Goal: Task Accomplishment & Management: Manage account settings

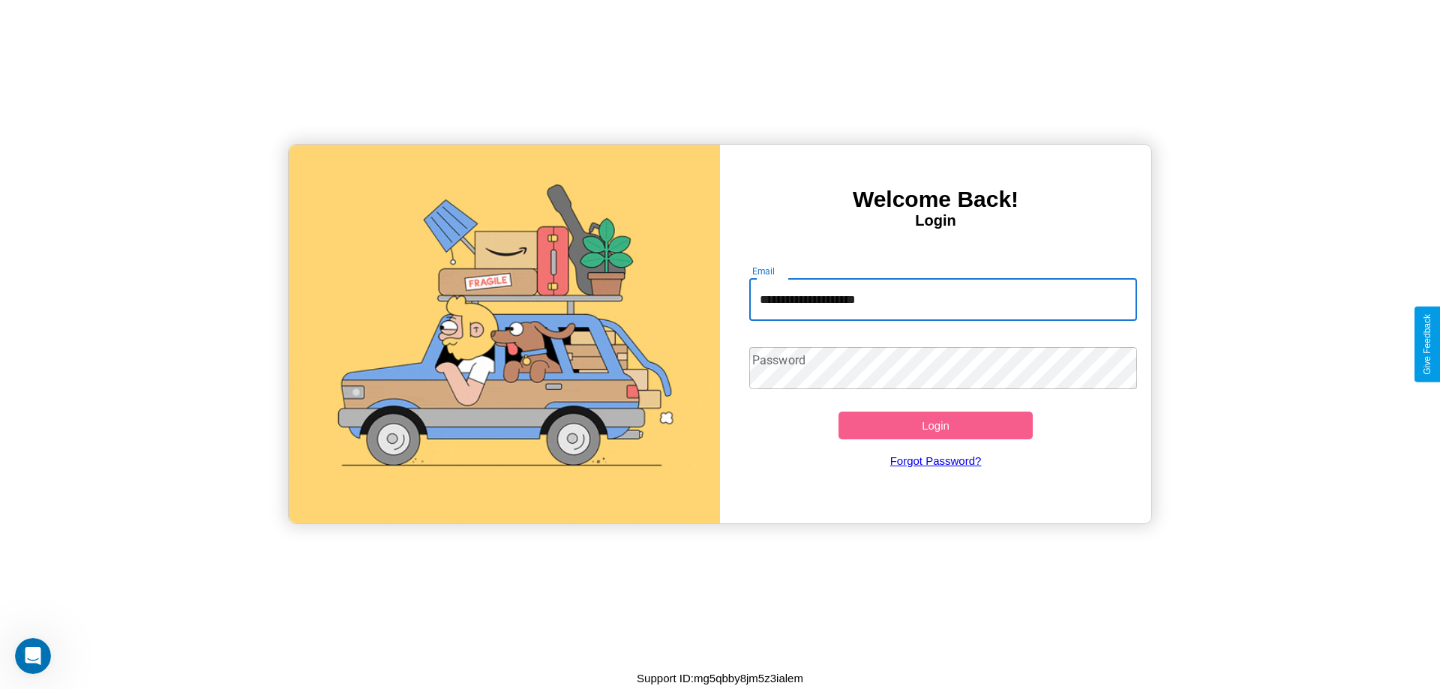
type input "**********"
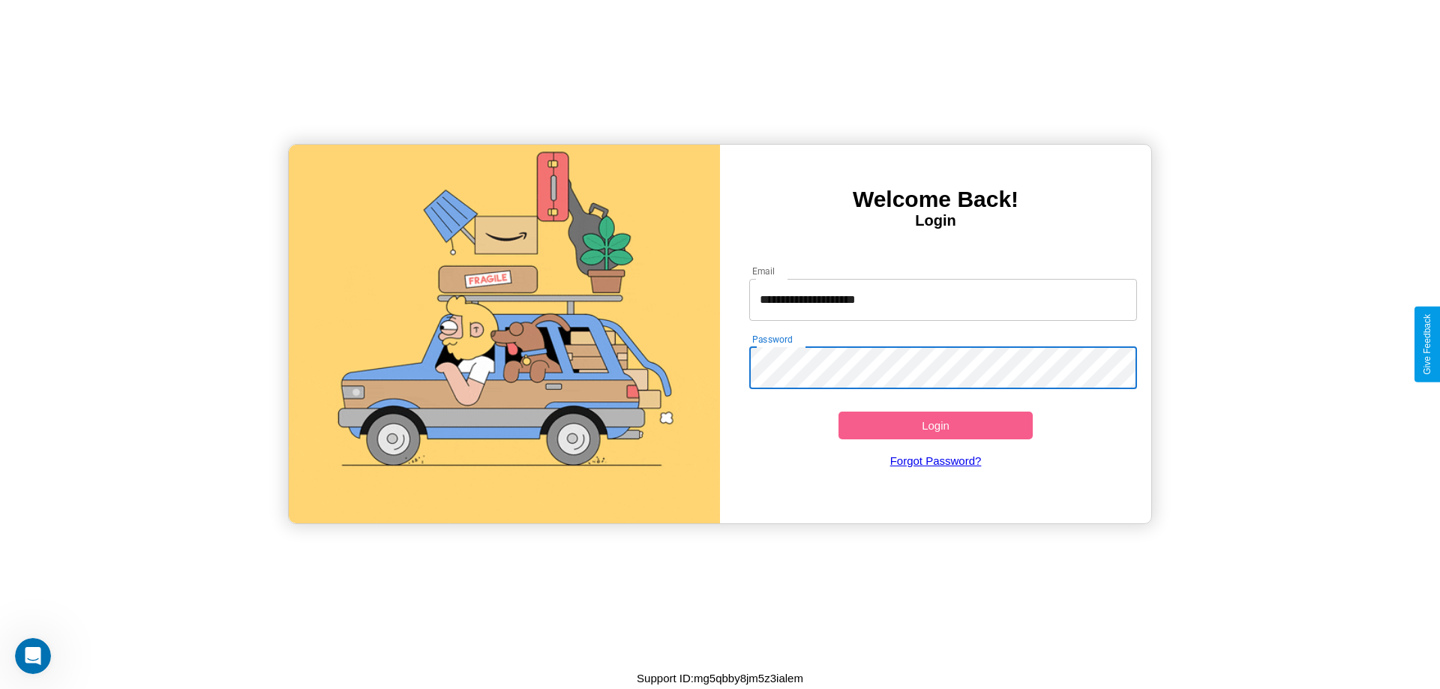
click at [935, 425] on button "Login" at bounding box center [935, 426] width 194 height 28
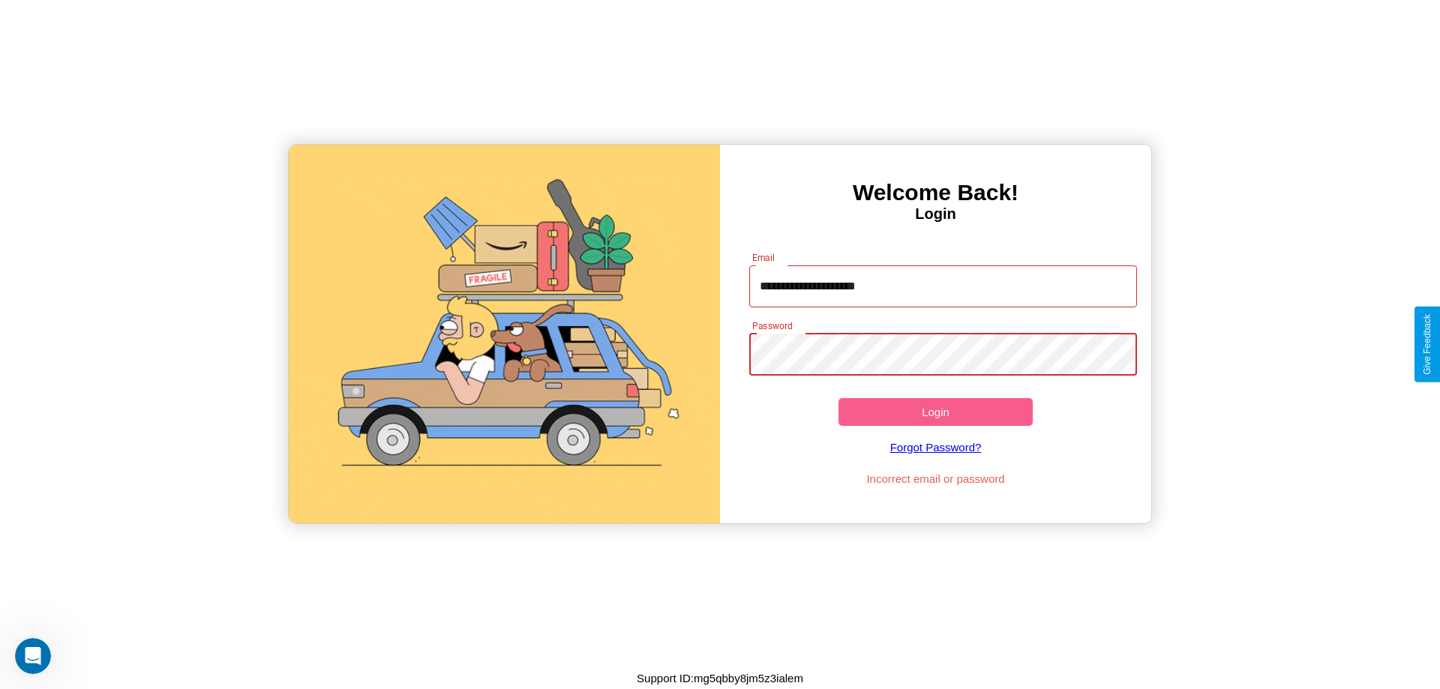
click at [935, 412] on button "Login" at bounding box center [935, 412] width 194 height 28
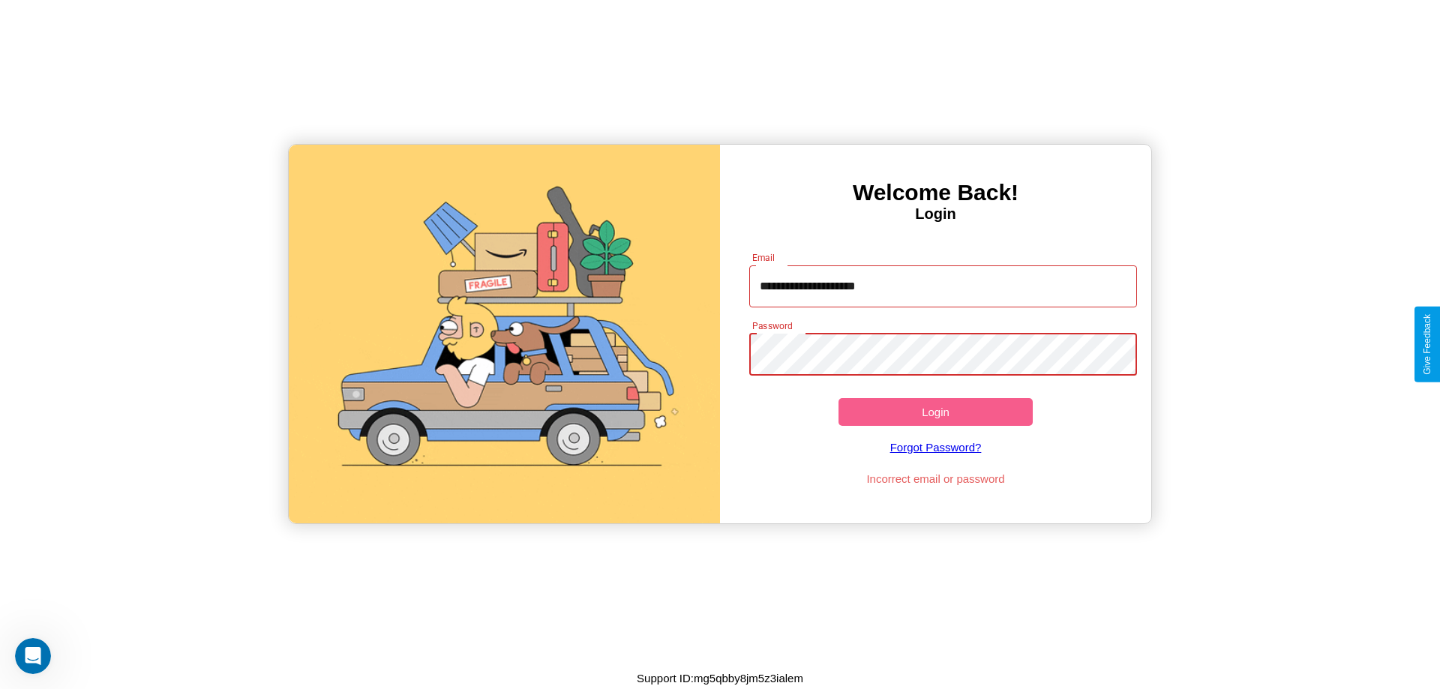
click at [935, 412] on button "Login" at bounding box center [935, 412] width 194 height 28
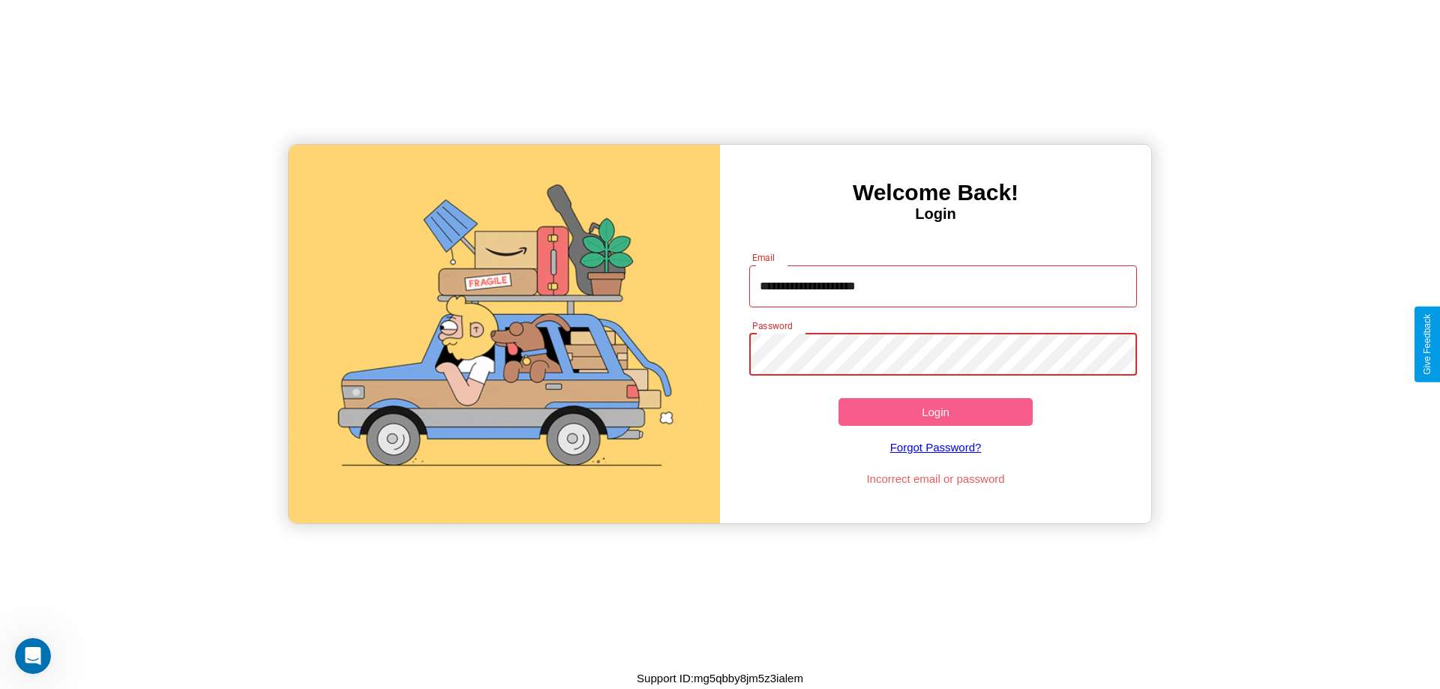
click at [935, 412] on button "Login" at bounding box center [935, 412] width 194 height 28
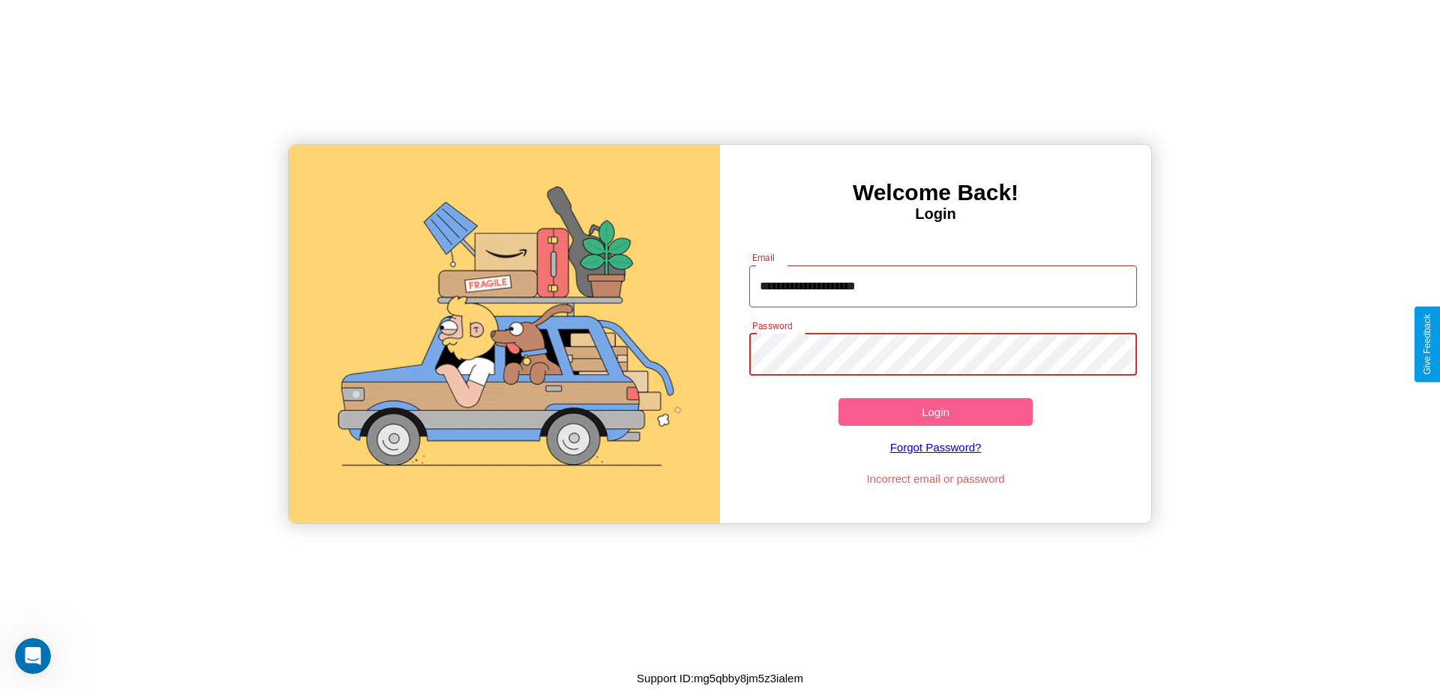
click at [935, 412] on button "Login" at bounding box center [935, 412] width 194 height 28
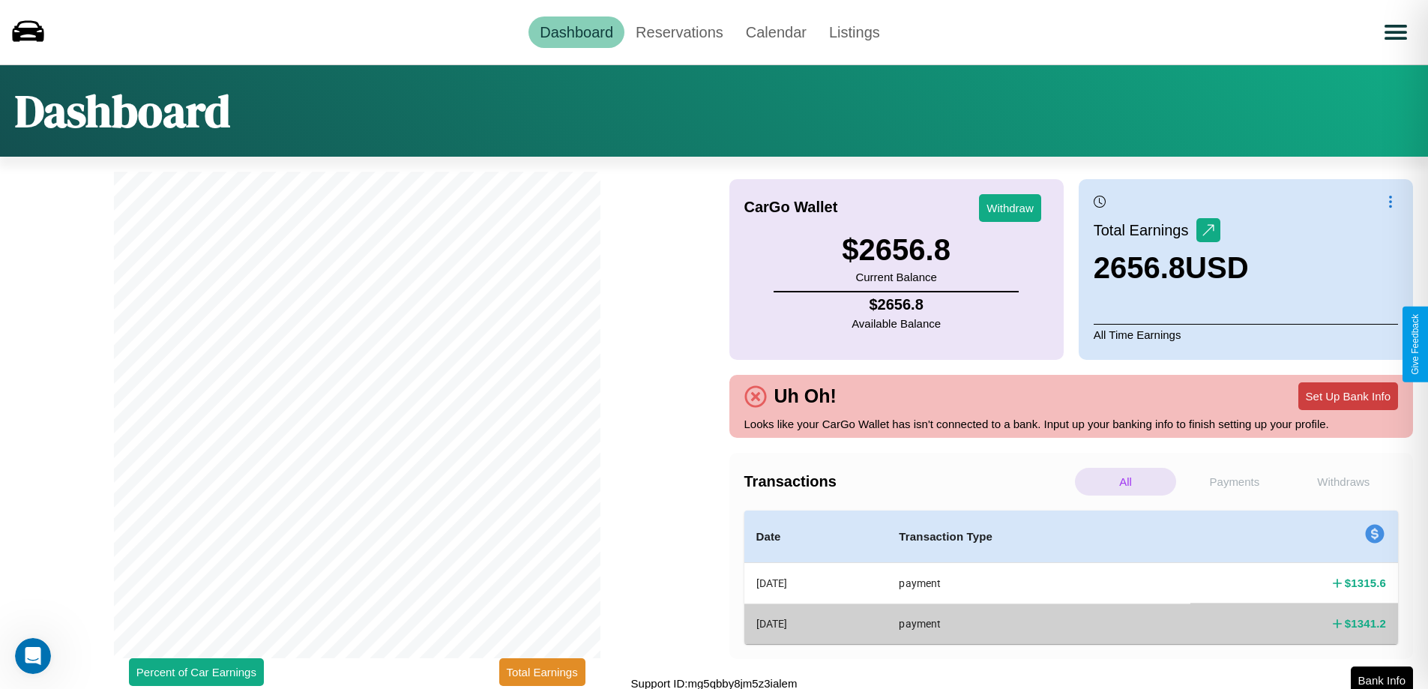
click at [1348, 396] on button "Set Up Bank Info" at bounding box center [1349, 396] width 100 height 28
